Goal: Information Seeking & Learning: Learn about a topic

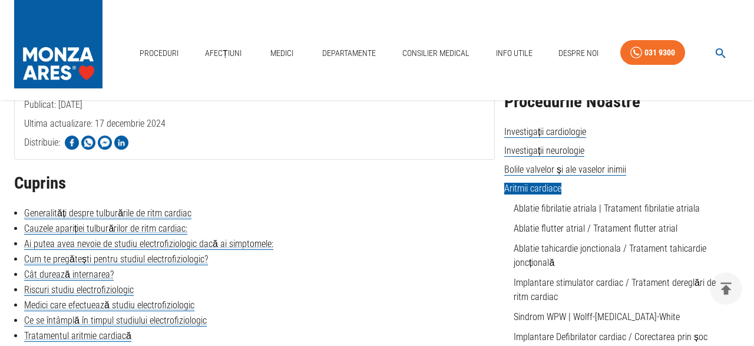
scroll to position [232, 0]
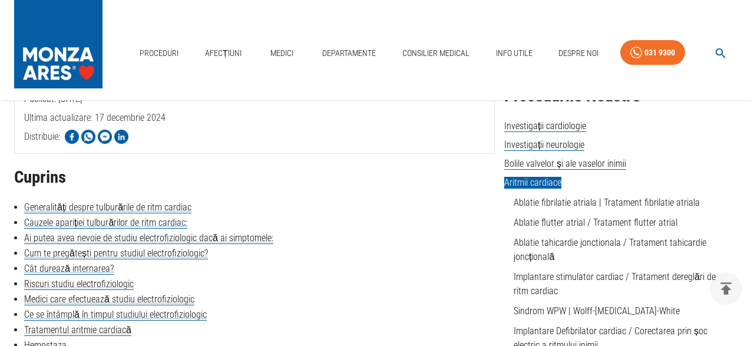
click at [450, 203] on li "Generalități despre tulburările de ritm cardiac" at bounding box center [254, 207] width 480 height 14
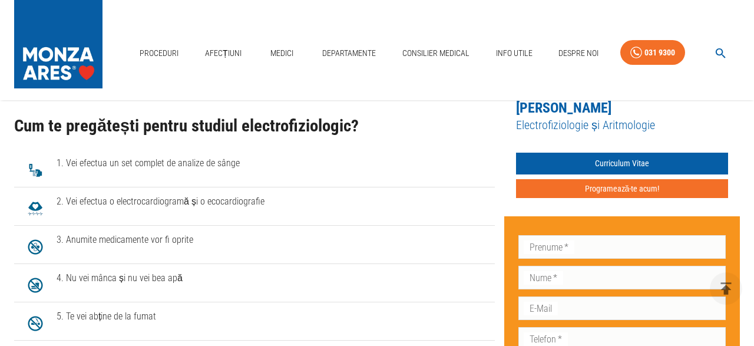
scroll to position [1160, 0]
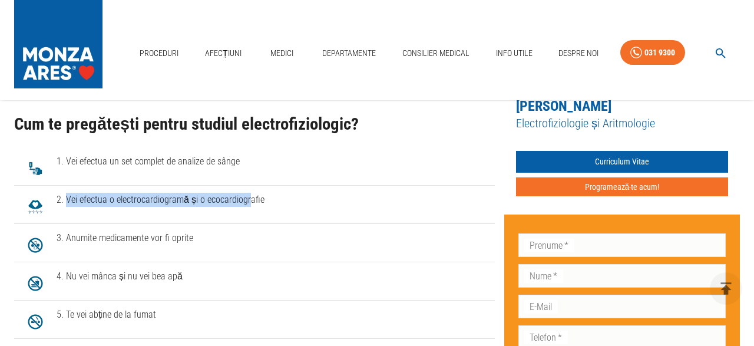
drag, startPoint x: 65, startPoint y: 201, endPoint x: 247, endPoint y: 211, distance: 182.2
click at [247, 211] on li "2. Vei efectua o electrocardiogramă și o ecocardiografie" at bounding box center [254, 204] width 480 height 38
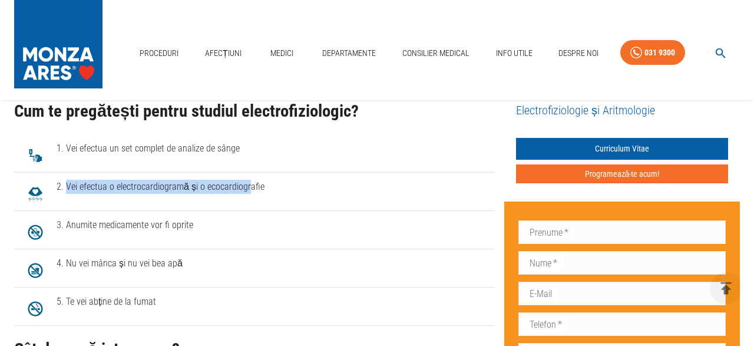
scroll to position [1176, 0]
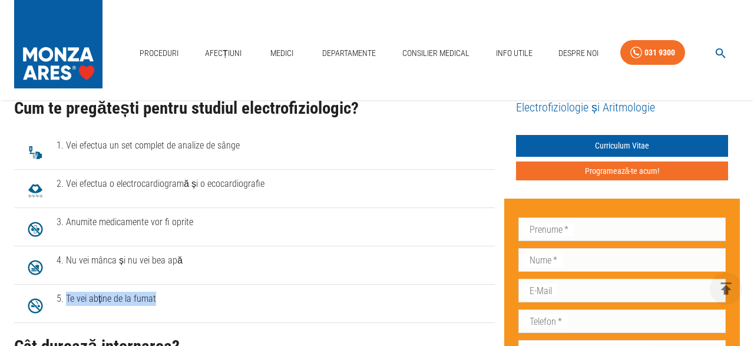
drag, startPoint x: 65, startPoint y: 295, endPoint x: 190, endPoint y: 301, distance: 125.0
click at [190, 301] on span "5. Te vei abține de la fumat" at bounding box center [271, 298] width 429 height 14
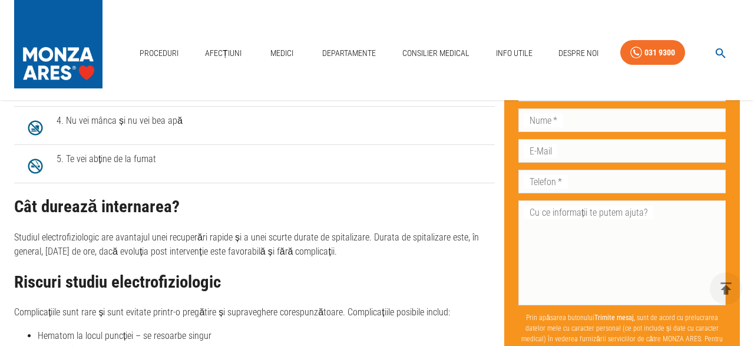
scroll to position [1318, 0]
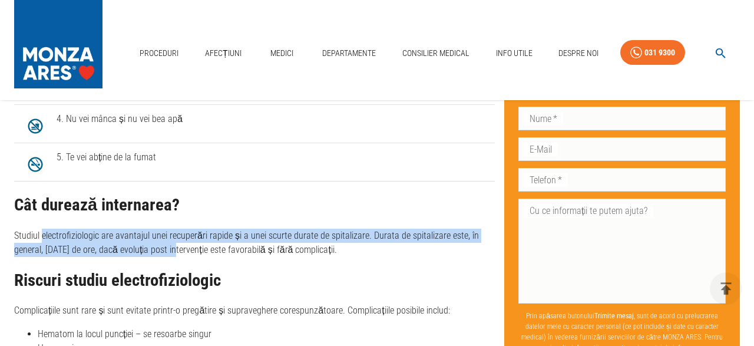
drag, startPoint x: 42, startPoint y: 238, endPoint x: 173, endPoint y: 247, distance: 131.0
click at [173, 247] on p "Studiul electrofiziologic are avantajul unei recuperări rapide și a unei scurte…" at bounding box center [254, 242] width 480 height 28
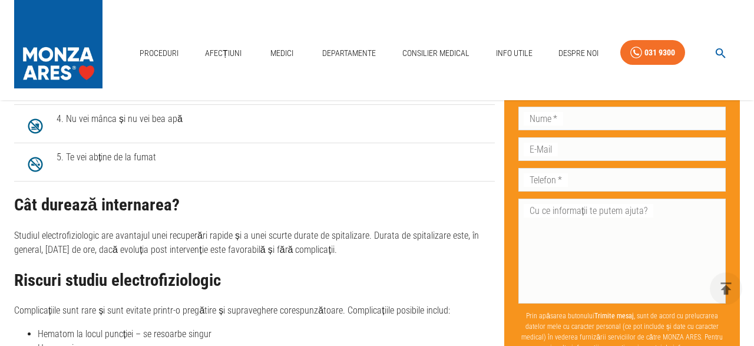
click at [189, 247] on p "Studiul electrofiziologic are avantajul unei recuperări rapide și a unei scurte…" at bounding box center [254, 242] width 480 height 28
drag, startPoint x: 21, startPoint y: 248, endPoint x: 89, endPoint y: 249, distance: 68.3
click at [89, 249] on p "Studiul electrofiziologic are avantajul unei recuperări rapide și a unei scurte…" at bounding box center [254, 242] width 480 height 28
drag, startPoint x: 101, startPoint y: 249, endPoint x: 225, endPoint y: 244, distance: 124.9
click at [225, 244] on p "Studiul electrofiziologic are avantajul unei recuperări rapide și a unei scurte…" at bounding box center [254, 242] width 480 height 28
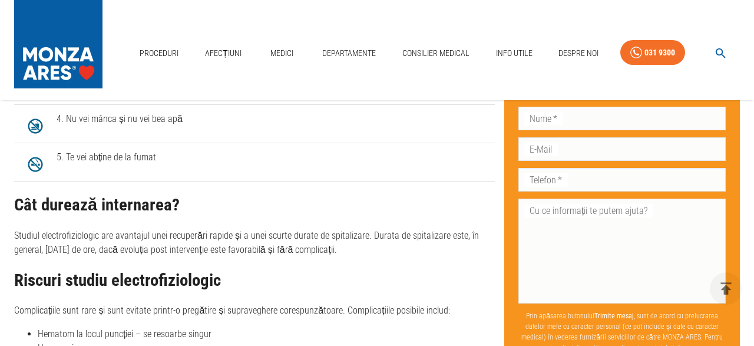
click at [246, 243] on p "Studiul electrofiziologic are avantajul unei recuperări rapide și a unei scurte…" at bounding box center [254, 242] width 480 height 28
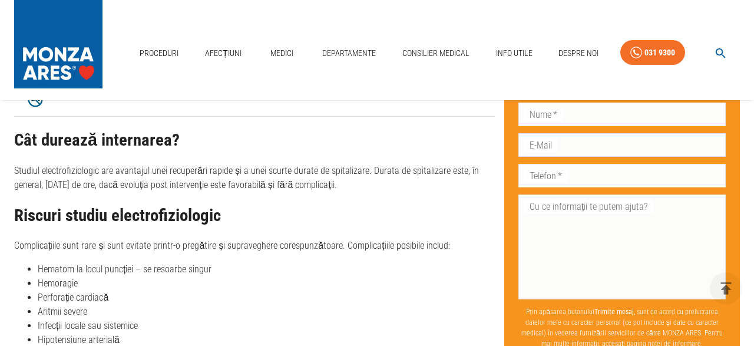
scroll to position [1385, 0]
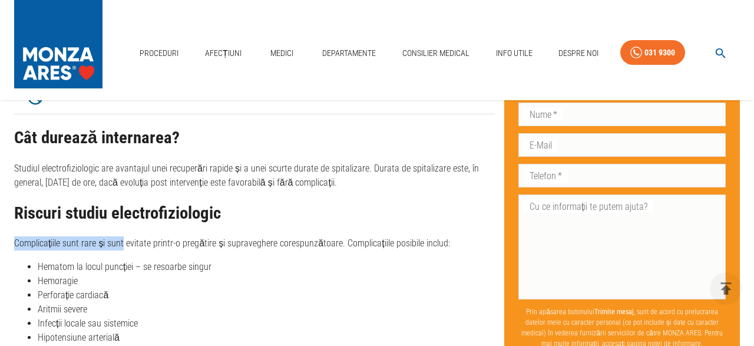
drag, startPoint x: 16, startPoint y: 245, endPoint x: 125, endPoint y: 240, distance: 109.6
click at [125, 240] on p "Complicațiile sunt rare și sunt evitate printr-o pregătire și supraveghere core…" at bounding box center [254, 243] width 480 height 14
click at [112, 260] on div "Riscuri studiu electrofiziologic Complicațiile sunt rare și sunt evitate printr…" at bounding box center [254, 274] width 480 height 141
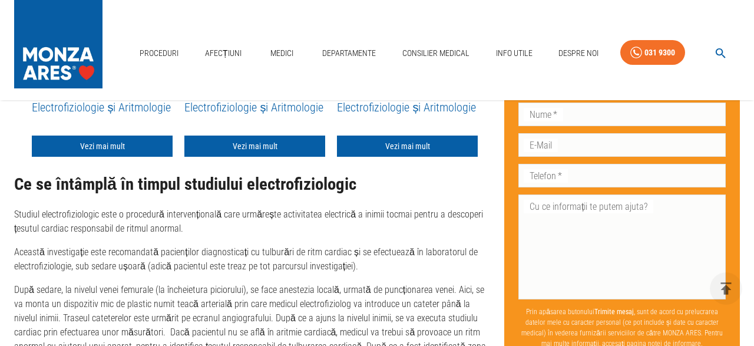
scroll to position [1845, 0]
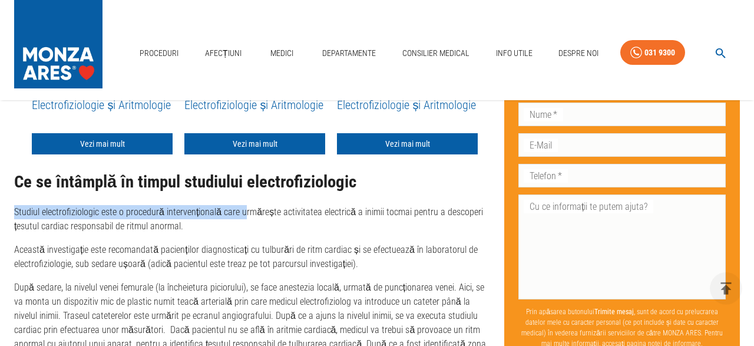
drag, startPoint x: 16, startPoint y: 215, endPoint x: 242, endPoint y: 214, distance: 226.1
click at [242, 214] on p "Studiul electrofiziologic este o procedură intervențională care urmărește activ…" at bounding box center [254, 219] width 480 height 28
click at [198, 224] on p "Studiul electrofiziologic este o procedură intervențională care urmărește activ…" at bounding box center [254, 219] width 480 height 28
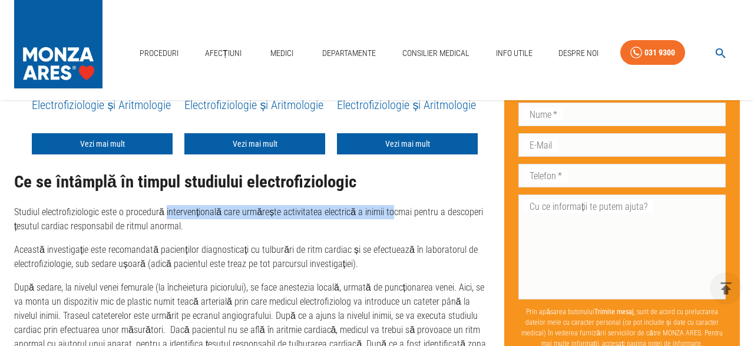
drag, startPoint x: 164, startPoint y: 214, endPoint x: 389, endPoint y: 205, distance: 224.5
click at [389, 205] on div "Ce se întâmplă în timpul studiului electrofiziologic Studiul electrofiziologic …" at bounding box center [254, 333] width 480 height 320
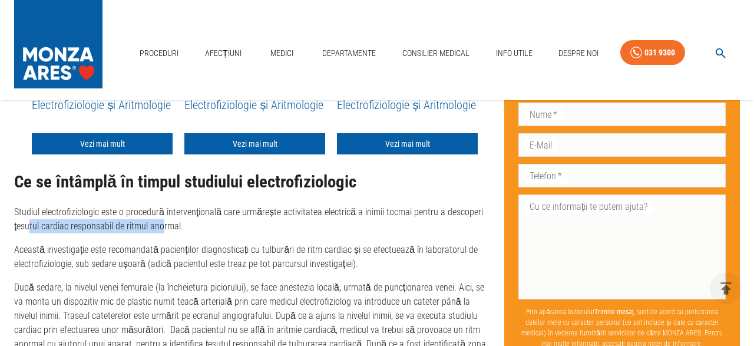
drag, startPoint x: 29, startPoint y: 229, endPoint x: 163, endPoint y: 231, distance: 133.7
click at [163, 231] on p "Studiul electrofiziologic este o procedură intervențională care urmărește activ…" at bounding box center [254, 219] width 480 height 28
click at [173, 230] on p "Studiul electrofiziologic este o procedură intervențională care urmărește activ…" at bounding box center [254, 219] width 480 height 28
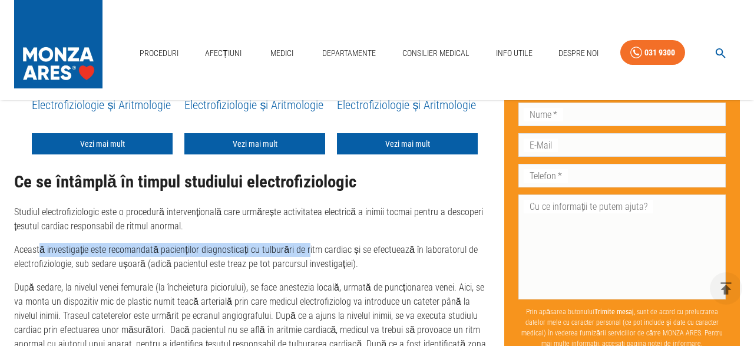
drag, startPoint x: 39, startPoint y: 250, endPoint x: 304, endPoint y: 248, distance: 264.9
click at [304, 248] on p "Această investigație este recomandată pacienților diagnosticați cu tulburări de…" at bounding box center [254, 257] width 480 height 28
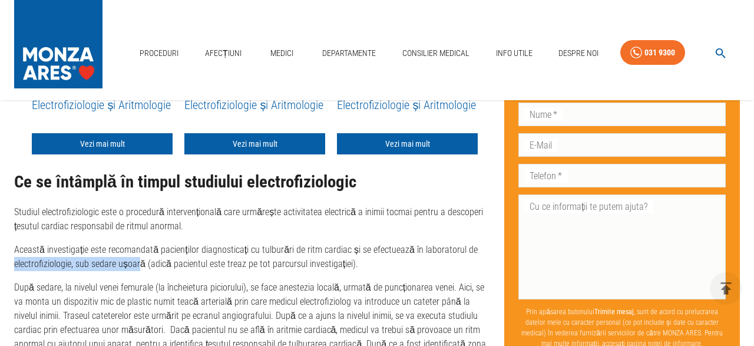
drag, startPoint x: 16, startPoint y: 266, endPoint x: 140, endPoint y: 261, distance: 123.7
click at [140, 261] on p "Această investigație este recomandată pacienților diagnosticați cu tulburări de…" at bounding box center [254, 257] width 480 height 28
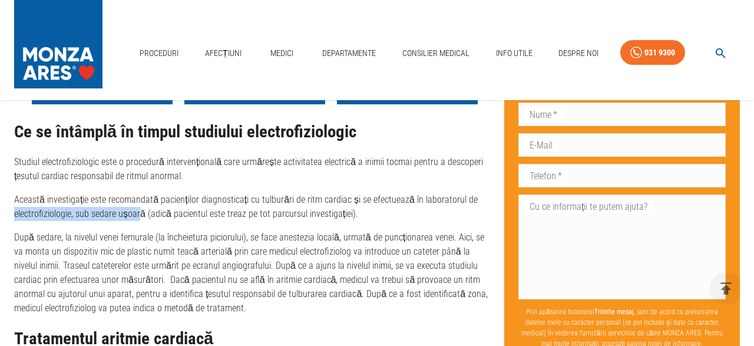
scroll to position [1896, 0]
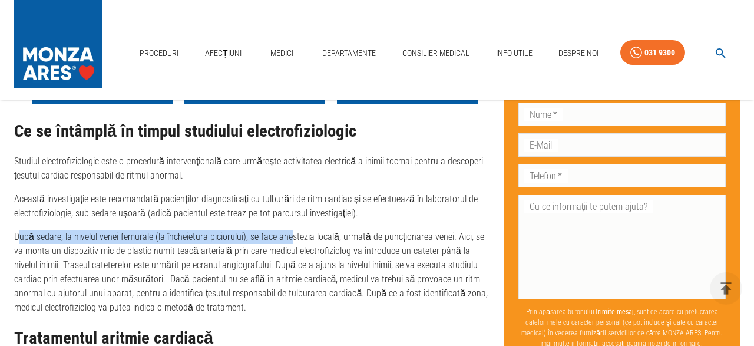
drag, startPoint x: 18, startPoint y: 241, endPoint x: 289, endPoint y: 233, distance: 271.0
click at [289, 233] on p "După sedare, la nivelul venei femurale (la încheietura piciorului), se face ane…" at bounding box center [254, 272] width 480 height 85
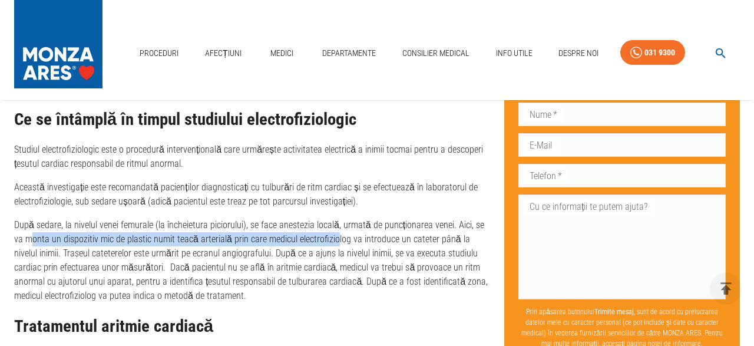
drag, startPoint x: 23, startPoint y: 239, endPoint x: 324, endPoint y: 238, distance: 301.4
click at [324, 238] on p "După sedare, la nivelul venei femurale (la încheietura piciorului), se face ane…" at bounding box center [254, 260] width 480 height 85
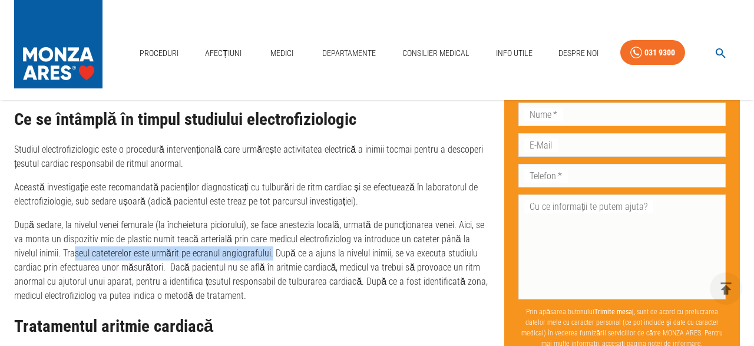
drag, startPoint x: 50, startPoint y: 255, endPoint x: 244, endPoint y: 258, distance: 194.3
click at [244, 258] on p "După sedare, la nivelul venei femurale (la încheietura piciorului), se face ane…" at bounding box center [254, 260] width 480 height 85
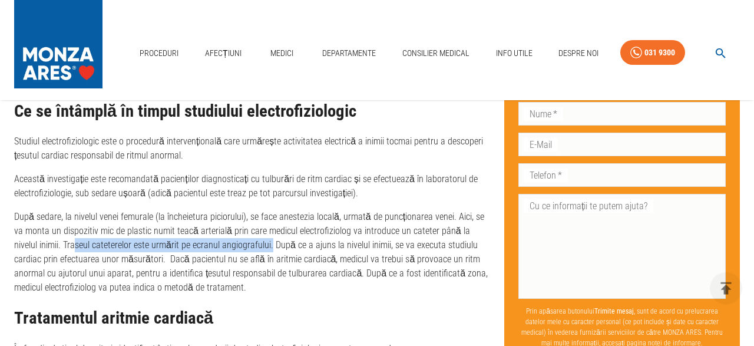
scroll to position [1918, 0]
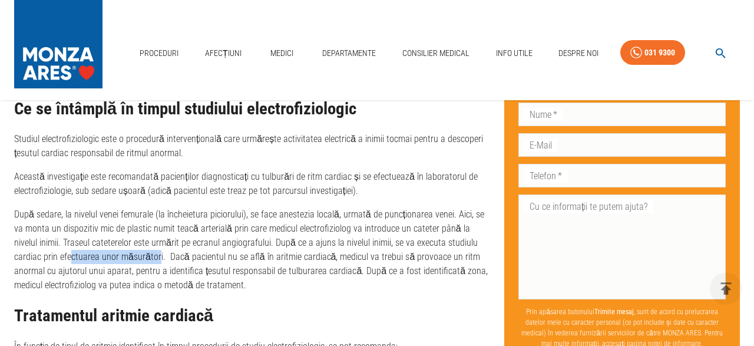
drag, startPoint x: 25, startPoint y: 258, endPoint x: 110, endPoint y: 264, distance: 85.6
click at [110, 264] on p "După sedare, la nivelul venei femurale (la încheietura piciorului), se face ane…" at bounding box center [254, 249] width 480 height 85
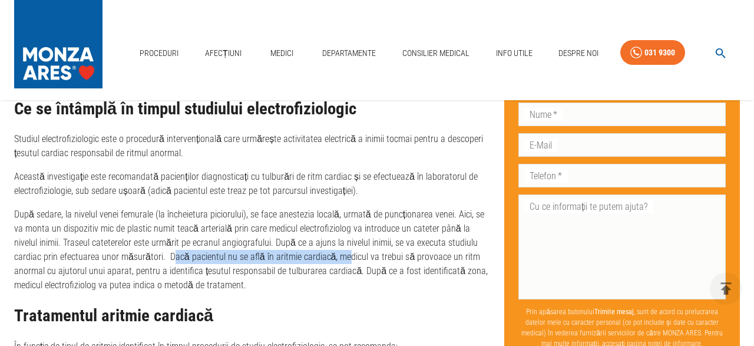
drag, startPoint x: 126, startPoint y: 257, endPoint x: 298, endPoint y: 254, distance: 172.5
click at [298, 254] on p "După sedare, la nivelul venei femurale (la încheietura piciorului), se face ane…" at bounding box center [254, 249] width 480 height 85
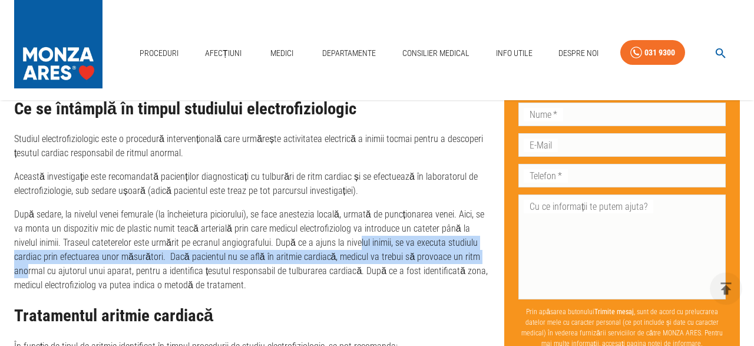
drag, startPoint x: 330, startPoint y: 252, endPoint x: 437, endPoint y: 253, distance: 107.2
click at [437, 253] on p "După sedare, la nivelul venei femurale (la încheietura piciorului), se face ane…" at bounding box center [254, 249] width 480 height 85
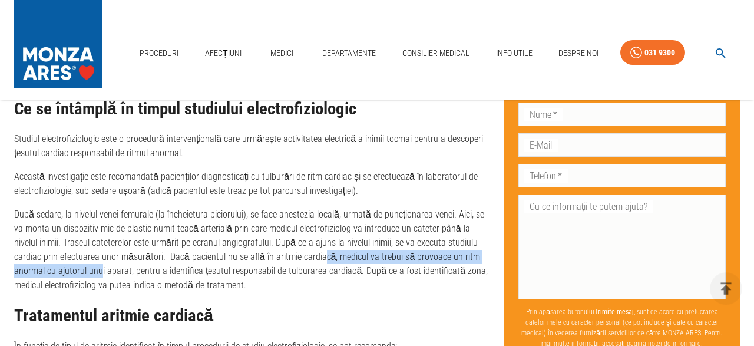
drag, startPoint x: 26, startPoint y: 278, endPoint x: 271, endPoint y: 265, distance: 245.9
click at [271, 265] on p "După sedare, la nivelul venei femurale (la încheietura piciorului), se face ane…" at bounding box center [254, 249] width 480 height 85
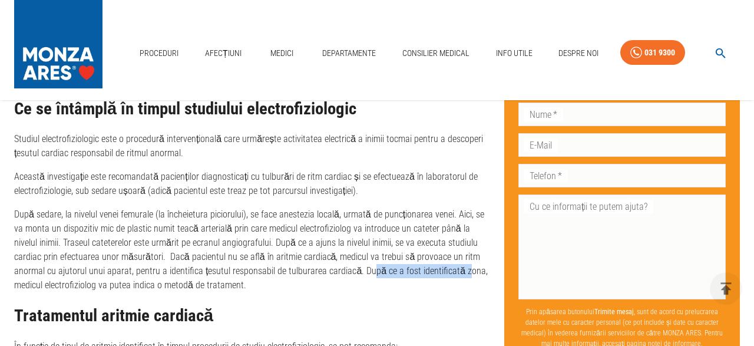
drag, startPoint x: 294, startPoint y: 270, endPoint x: 388, endPoint y: 274, distance: 93.7
click at [388, 274] on p "După sedare, la nivelul venei femurale (la încheietura piciorului), se face ane…" at bounding box center [254, 249] width 480 height 85
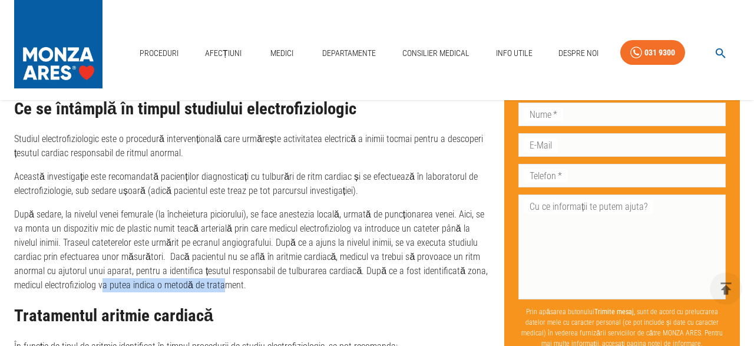
drag, startPoint x: 16, startPoint y: 288, endPoint x: 136, endPoint y: 281, distance: 119.7
click at [136, 281] on p "După sedare, la nivelul venei femurale (la încheietura piciorului), se face ane…" at bounding box center [254, 249] width 480 height 85
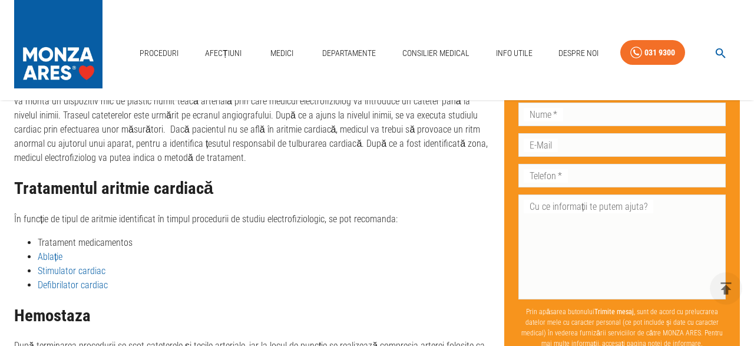
scroll to position [2046, 0]
drag, startPoint x: 22, startPoint y: 216, endPoint x: 109, endPoint y: 228, distance: 87.9
click at [109, 225] on p "În funcție de tipul de aritmie identificat în timpul procedurii de studiu elect…" at bounding box center [254, 218] width 480 height 14
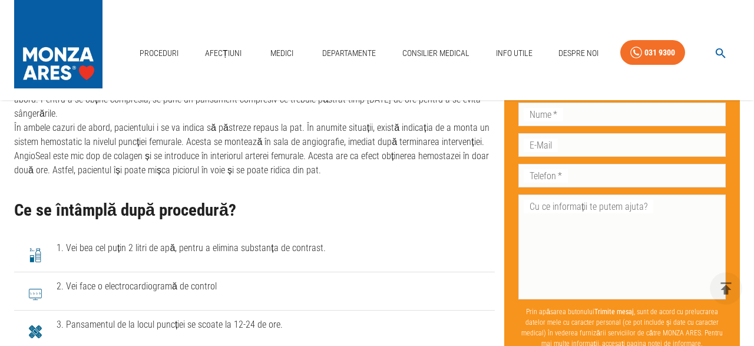
scroll to position [2306, 0]
drag, startPoint x: 65, startPoint y: 248, endPoint x: 180, endPoint y: 253, distance: 114.3
click at [180, 253] on span "1. Vei bea cel puțin 2 litri de apă, pentru a elimina substanța de contrast." at bounding box center [271, 247] width 429 height 14
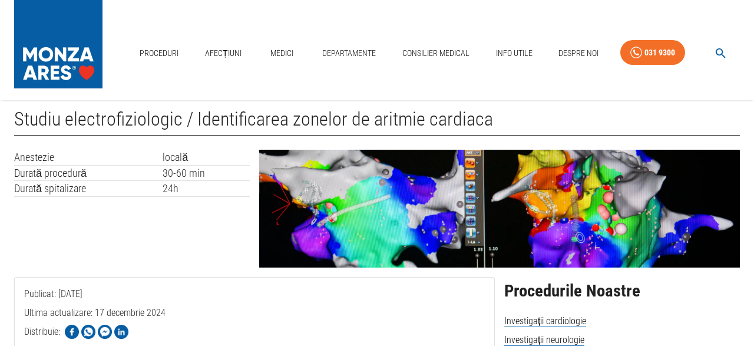
scroll to position [0, 0]
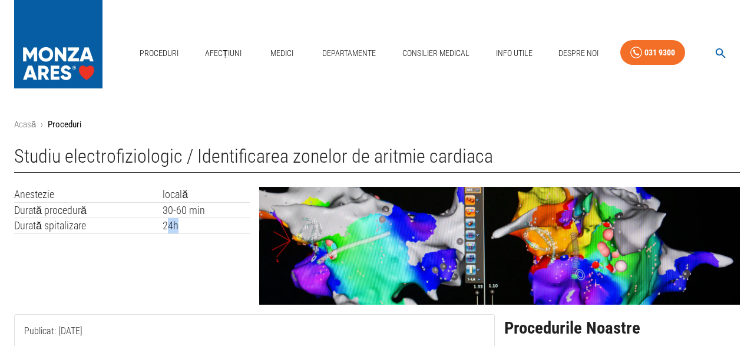
drag, startPoint x: 167, startPoint y: 220, endPoint x: 194, endPoint y: 224, distance: 27.4
click at [194, 224] on td "24h" at bounding box center [205, 226] width 87 height 16
drag, startPoint x: 165, startPoint y: 209, endPoint x: 215, endPoint y: 210, distance: 50.6
click at [215, 210] on td "30-60 min" at bounding box center [205, 210] width 87 height 16
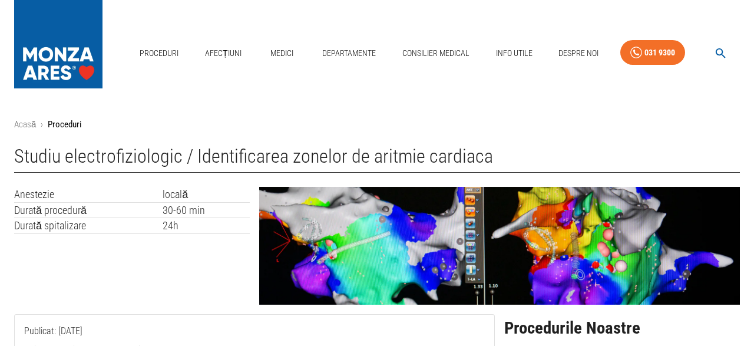
click at [215, 210] on td "30-60 min" at bounding box center [205, 210] width 87 height 16
drag, startPoint x: 164, startPoint y: 195, endPoint x: 197, endPoint y: 196, distance: 33.0
click at [197, 196] on td "locală" at bounding box center [205, 194] width 87 height 15
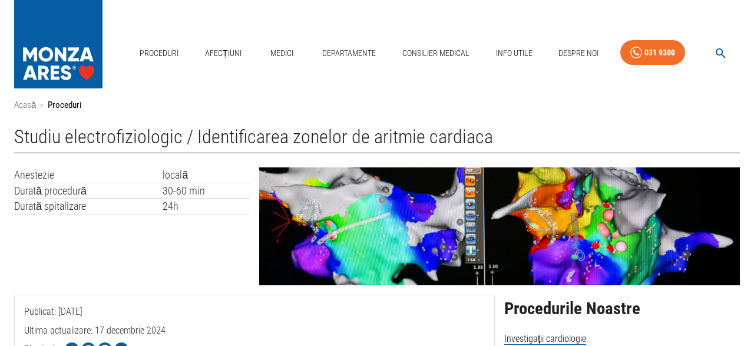
scroll to position [20, 0]
